Goal: Find specific fact: Find specific fact

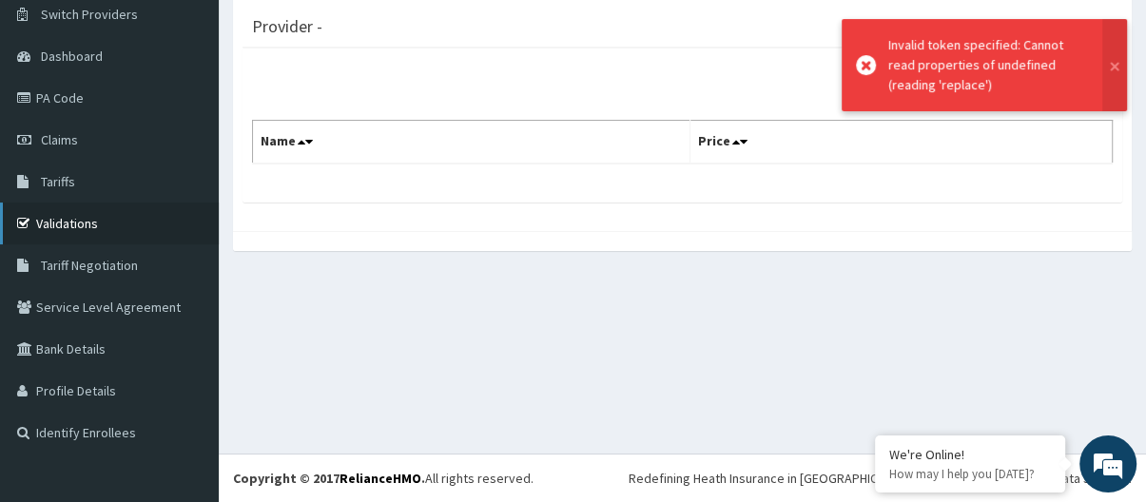
click at [107, 226] on link "Validations" at bounding box center [109, 224] width 219 height 42
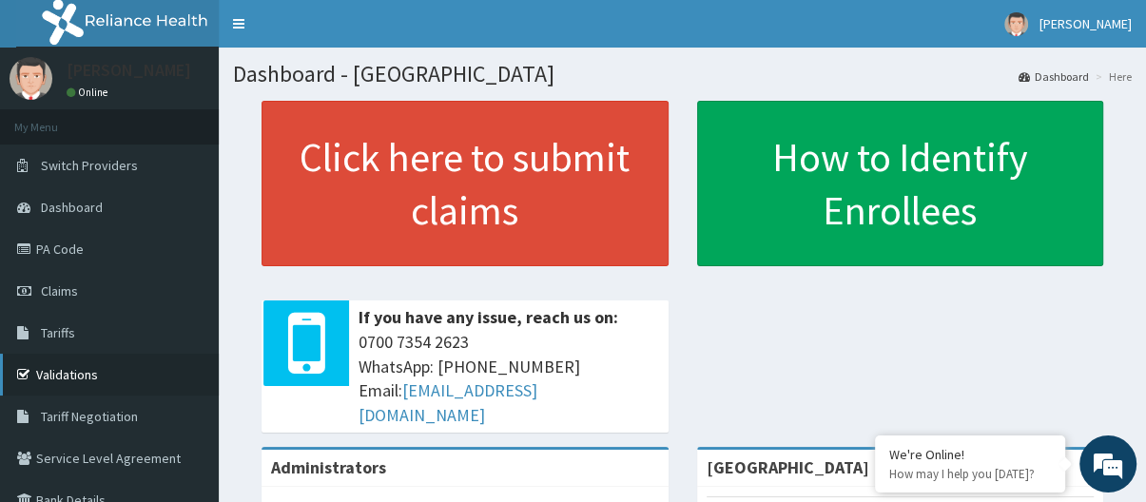
click at [78, 369] on link "Validations" at bounding box center [109, 375] width 219 height 42
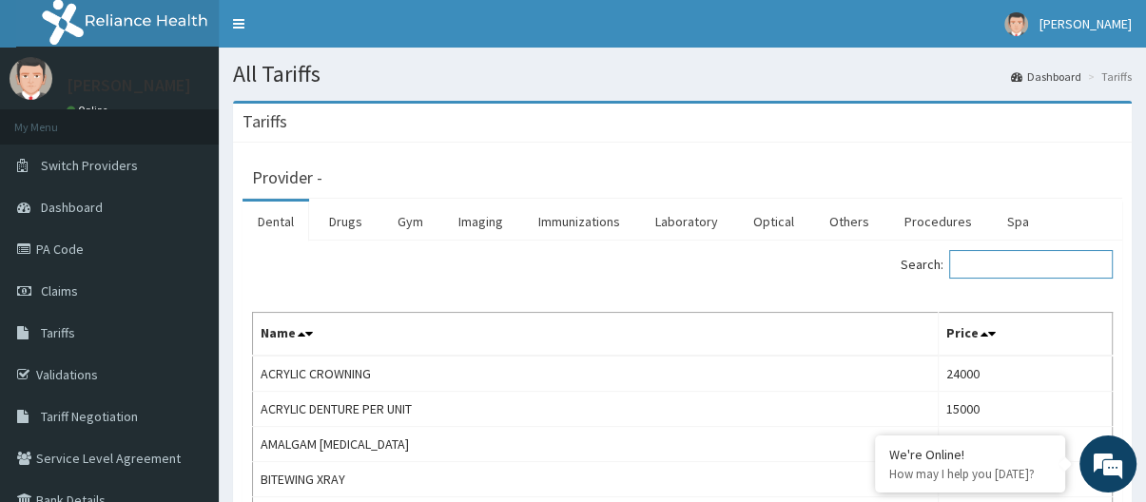
click at [1005, 271] on input "Search:" at bounding box center [1031, 264] width 164 height 29
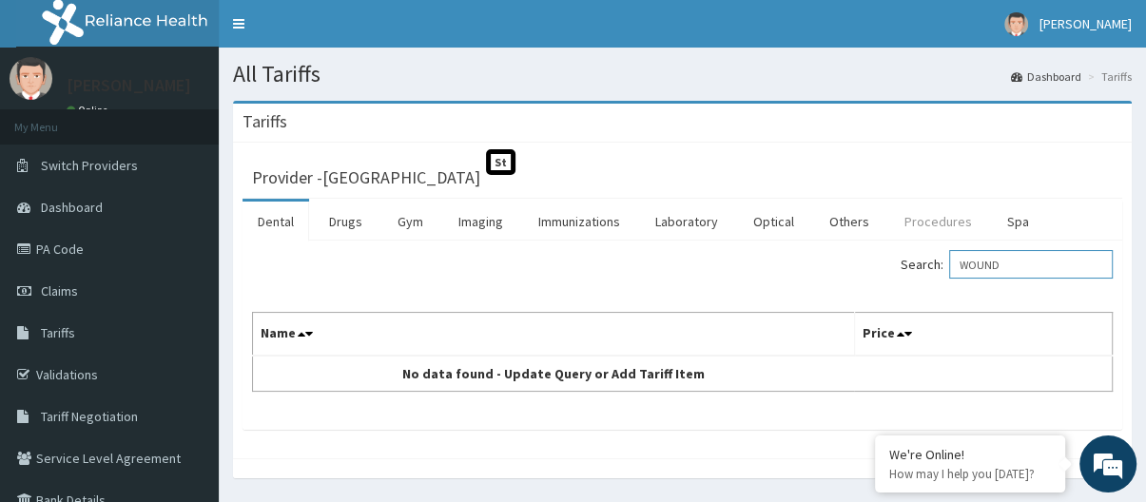
type input "WOUND"
click at [915, 226] on link "Procedures" at bounding box center [938, 222] width 98 height 40
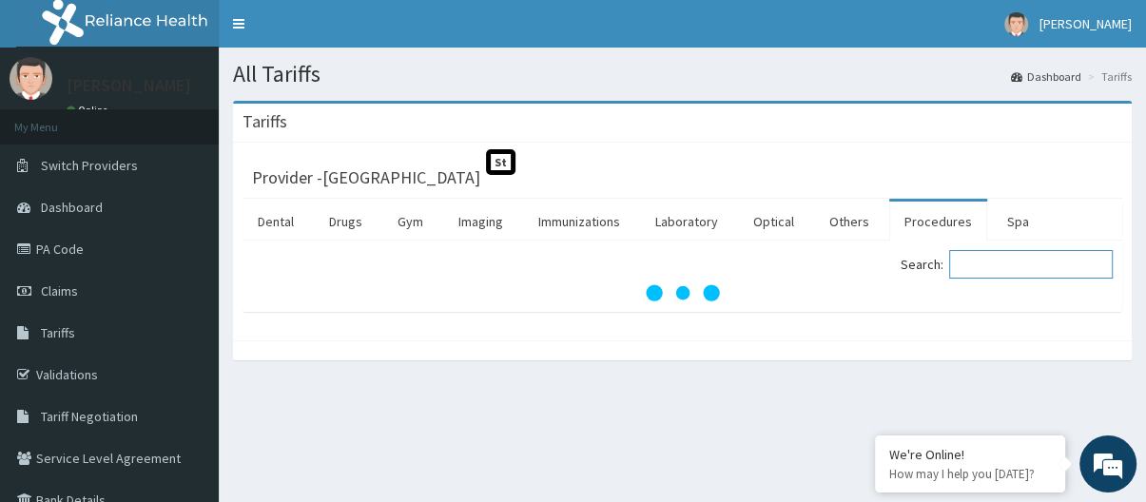
click at [978, 269] on input "Search:" at bounding box center [1031, 264] width 164 height 29
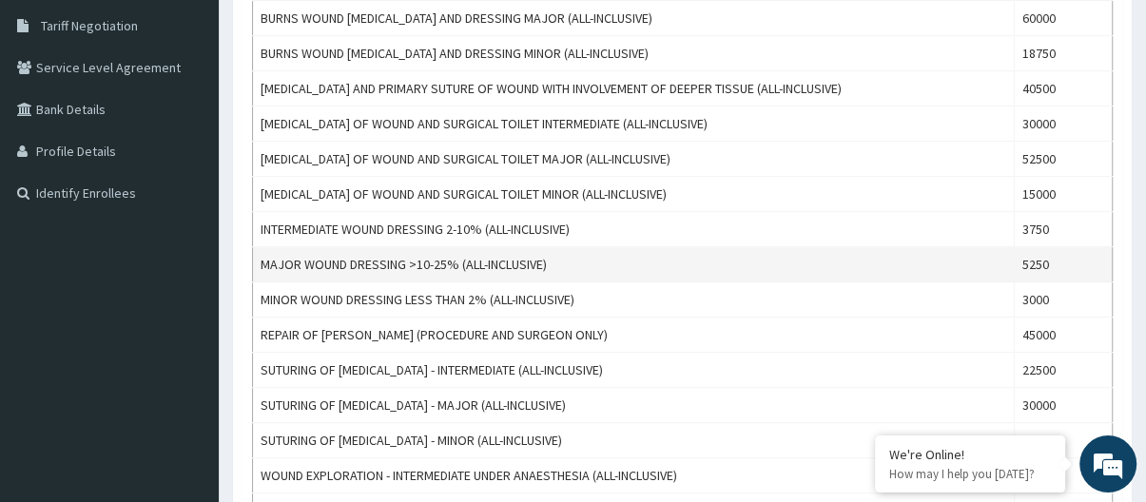
scroll to position [437, 0]
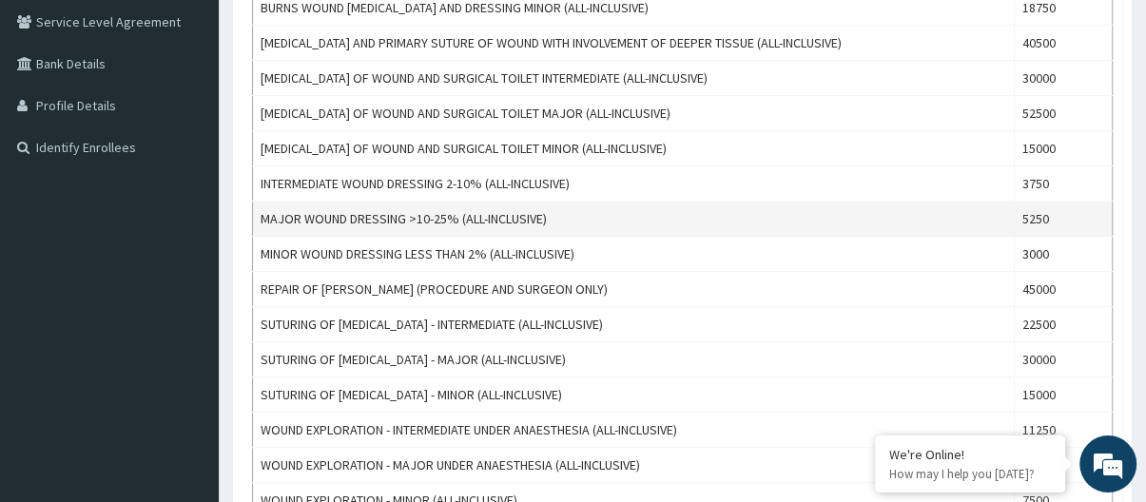
type input "WOUND"
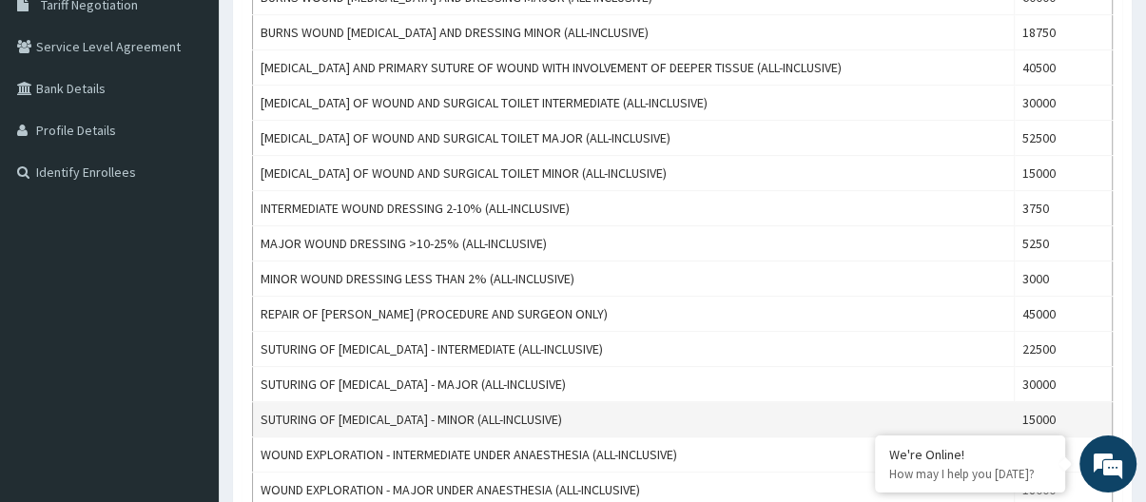
scroll to position [241, 0]
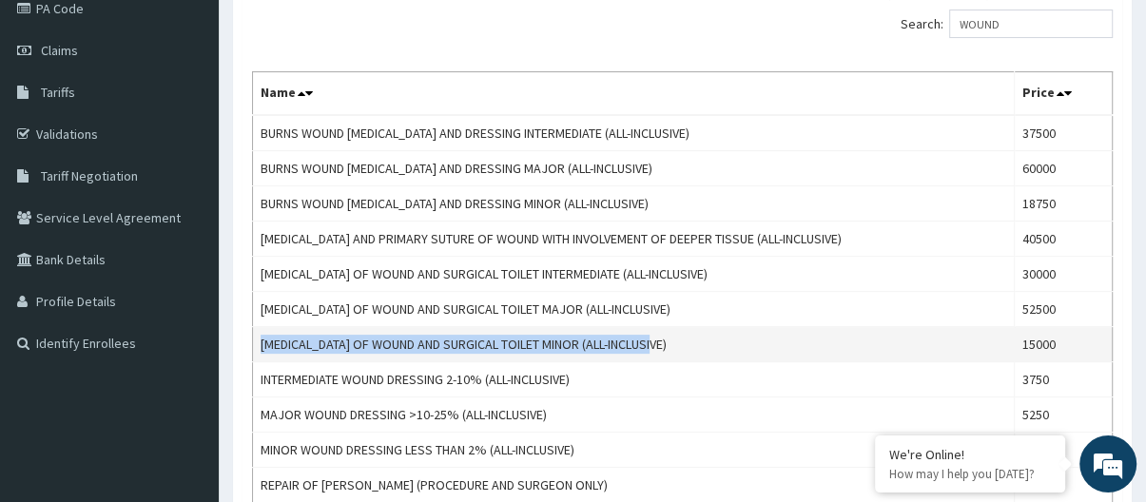
drag, startPoint x: 262, startPoint y: 344, endPoint x: 667, endPoint y: 349, distance: 404.2
click at [667, 349] on td "DEBRIDEMENT OF WOUND AND SURGICAL TOILET MINOR (ALL-INCLUSIVE)" at bounding box center [634, 344] width 762 height 35
copy td "DEBRIDEMENT OF WOUND AND SURGICAL TOILET MINOR (ALL-INCLUSIVE)"
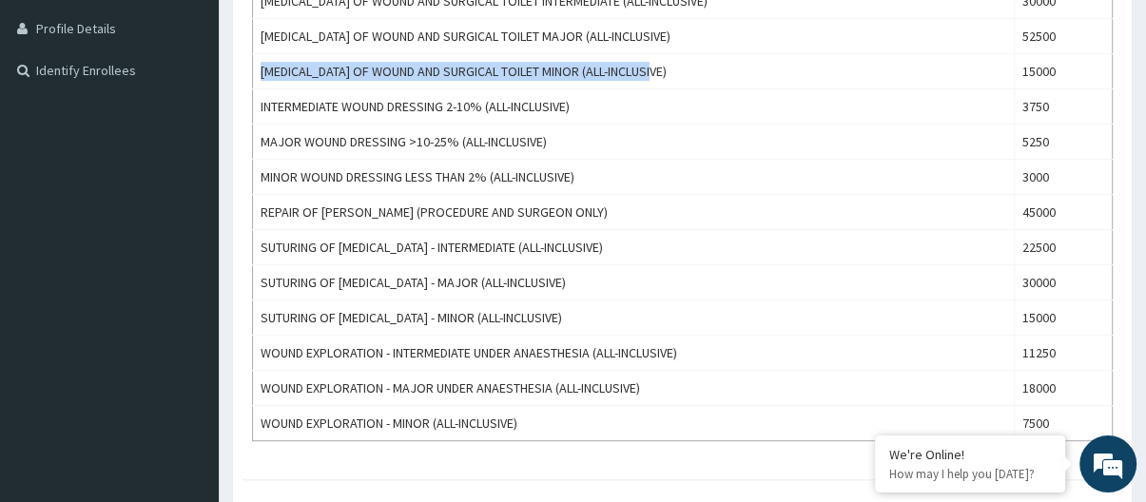
scroll to position [621, 0]
